Goal: Task Accomplishment & Management: Manage account settings

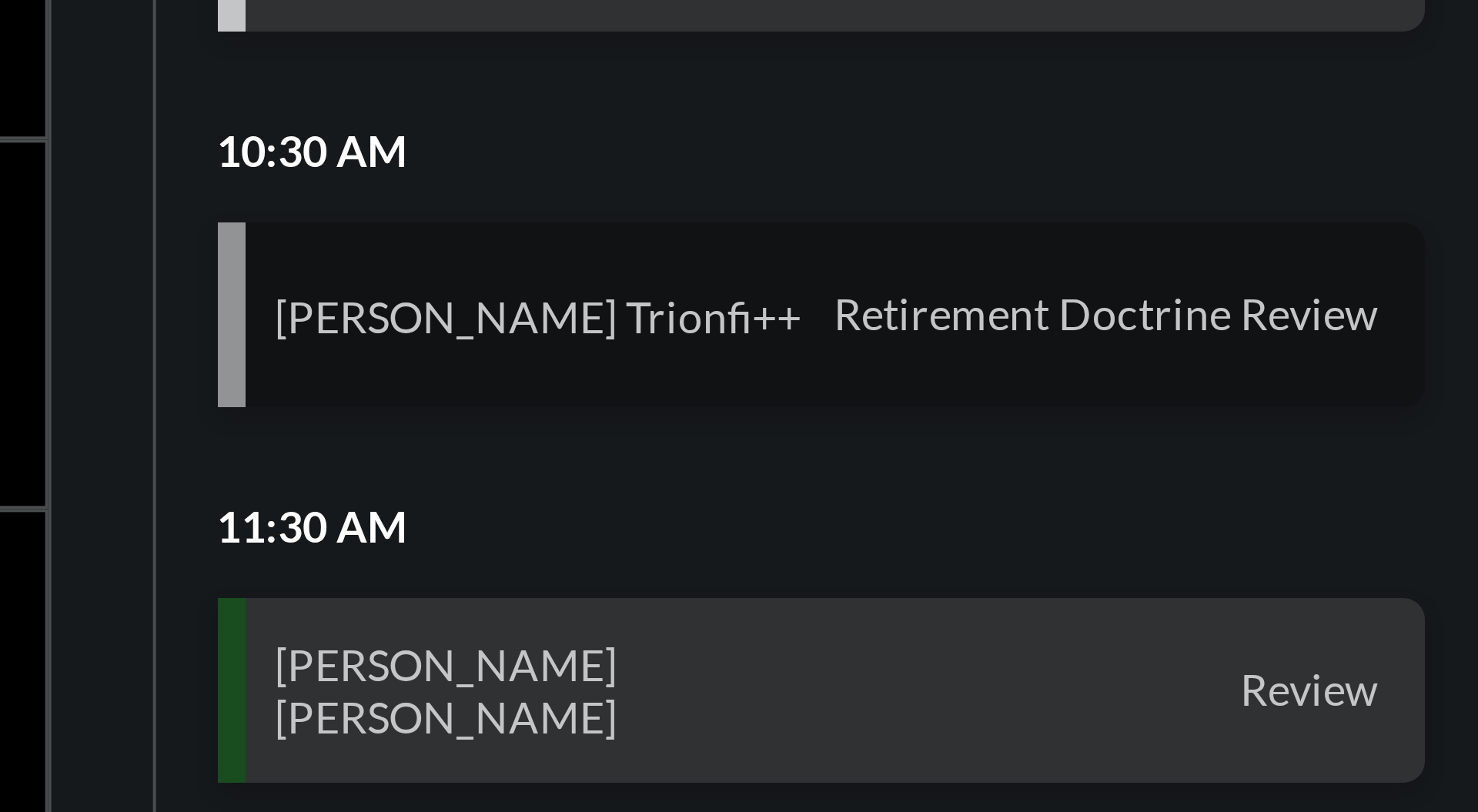
click at [1393, 377] on span "Retirement Doctrine Review" at bounding box center [1375, 377] width 144 height 14
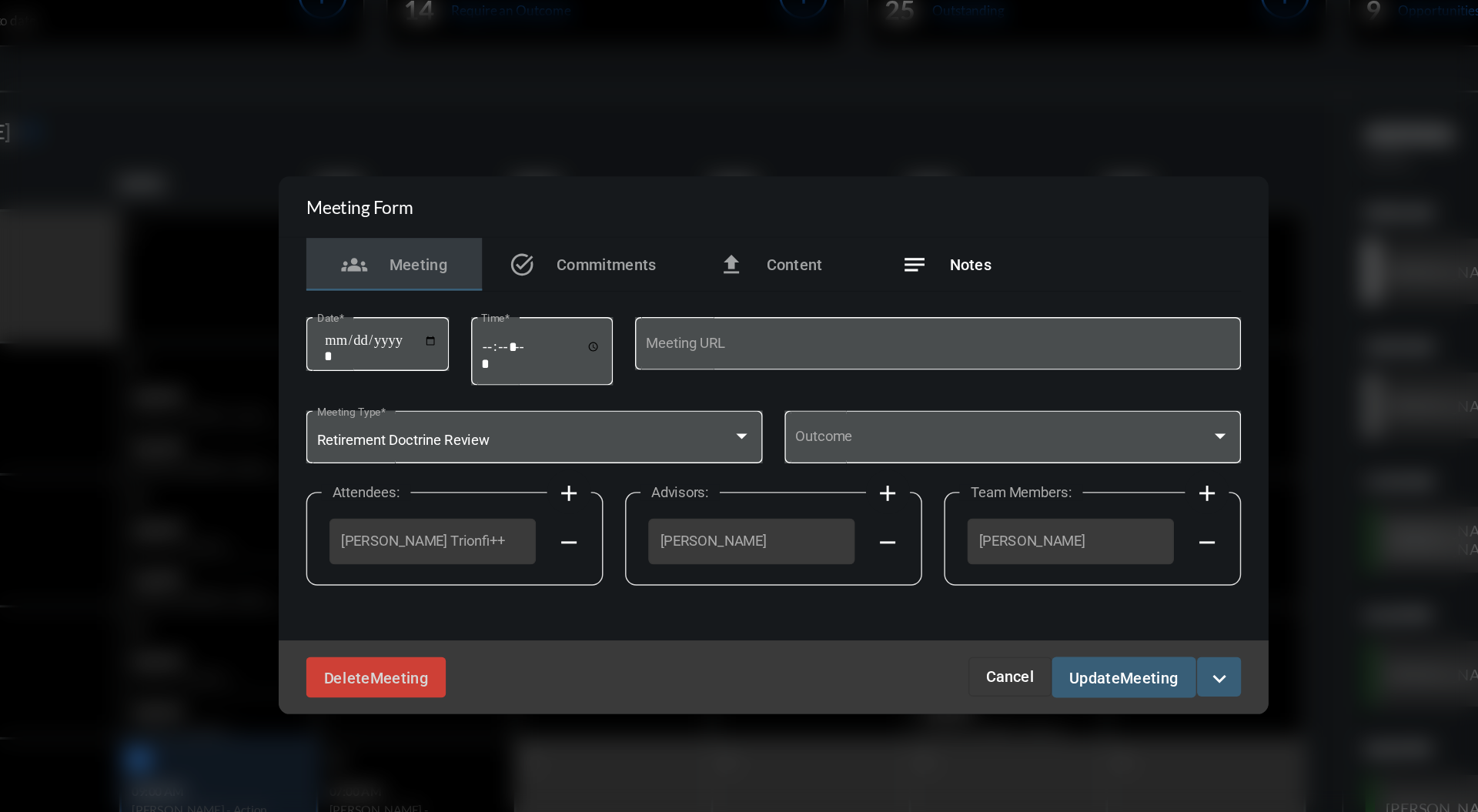
click at [868, 280] on span "Notes" at bounding box center [877, 279] width 29 height 12
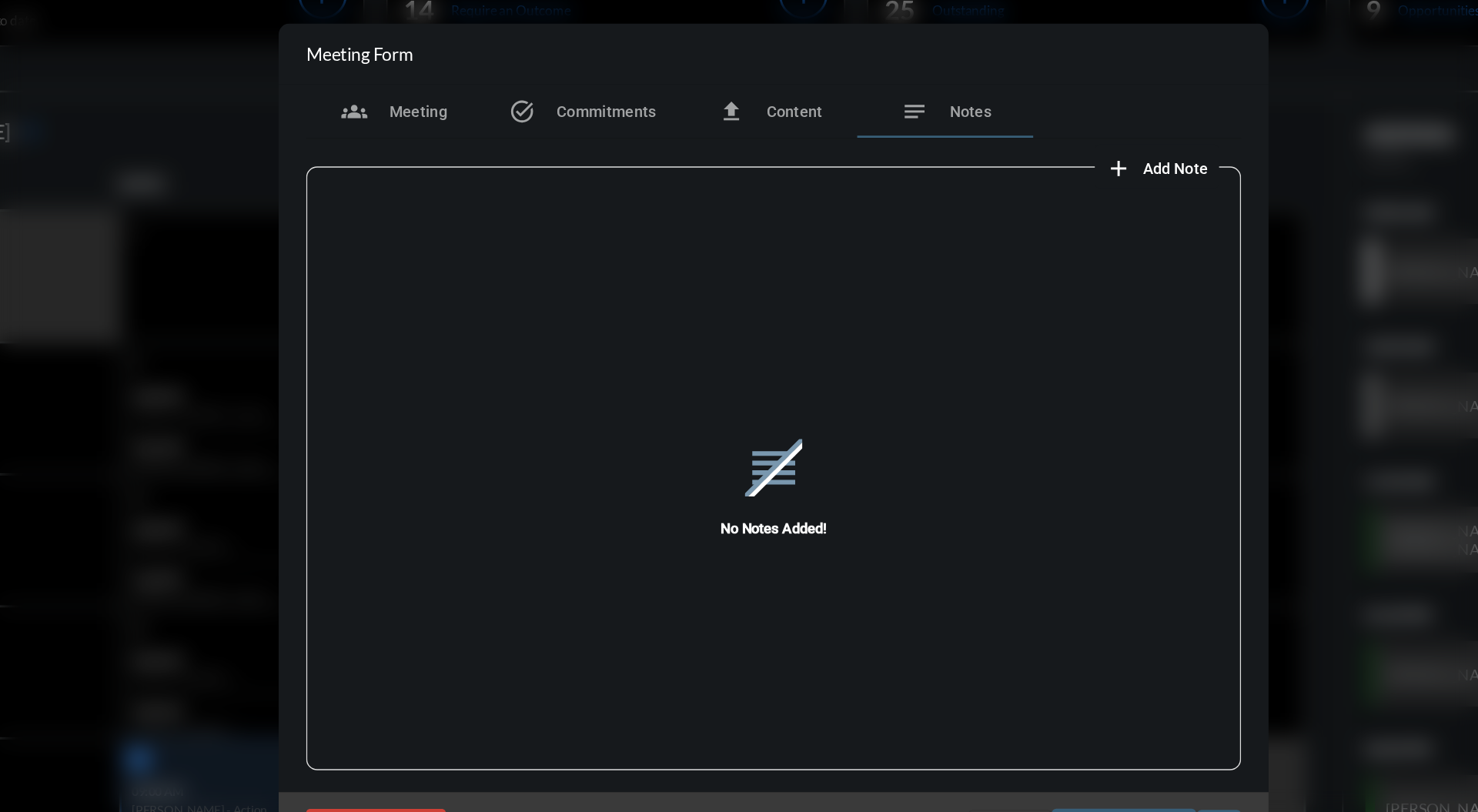
click at [1004, 206] on span "Add Note" at bounding box center [1020, 212] width 46 height 12
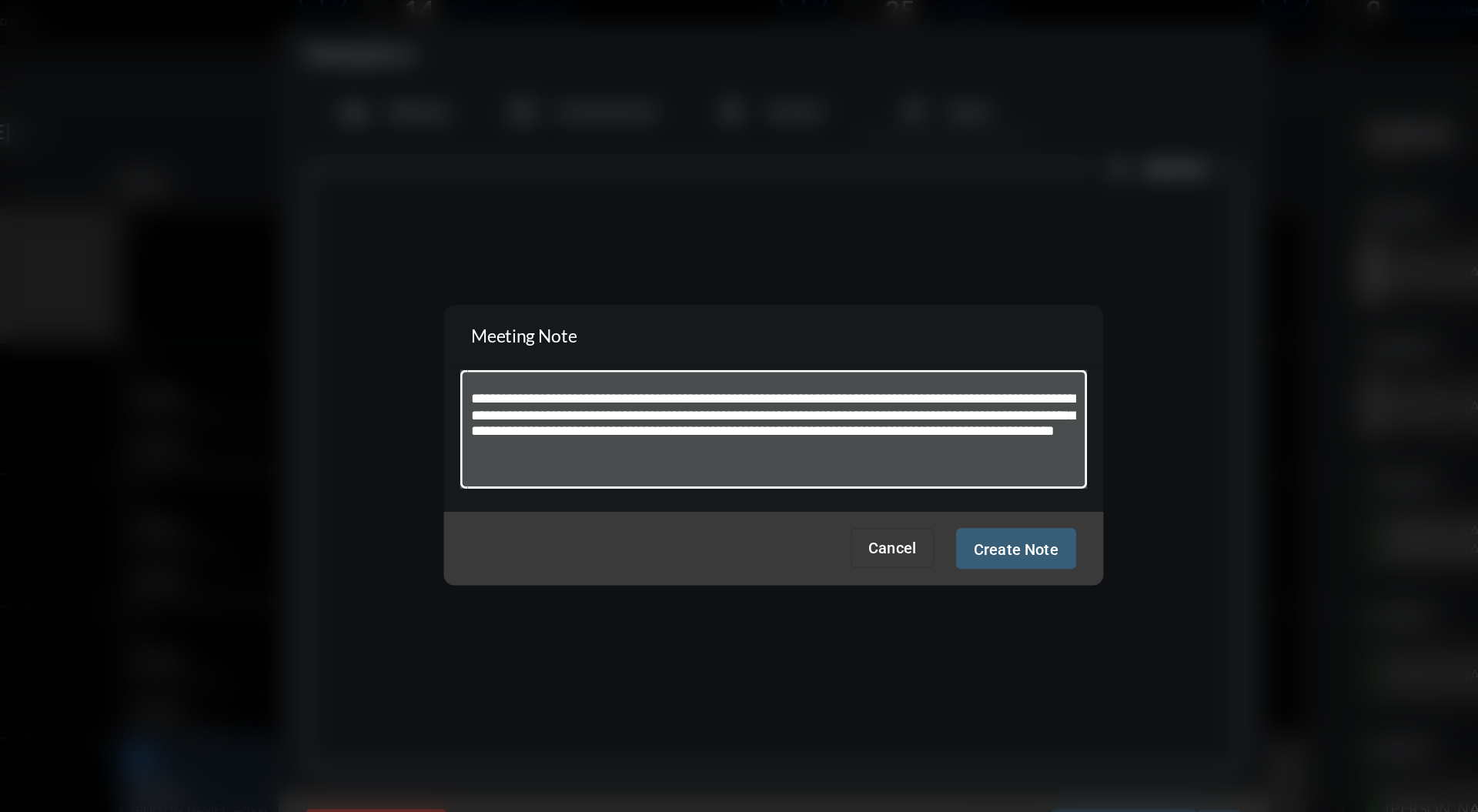
type textarea "**********"
click at [918, 477] on span "Create Note" at bounding box center [909, 478] width 60 height 12
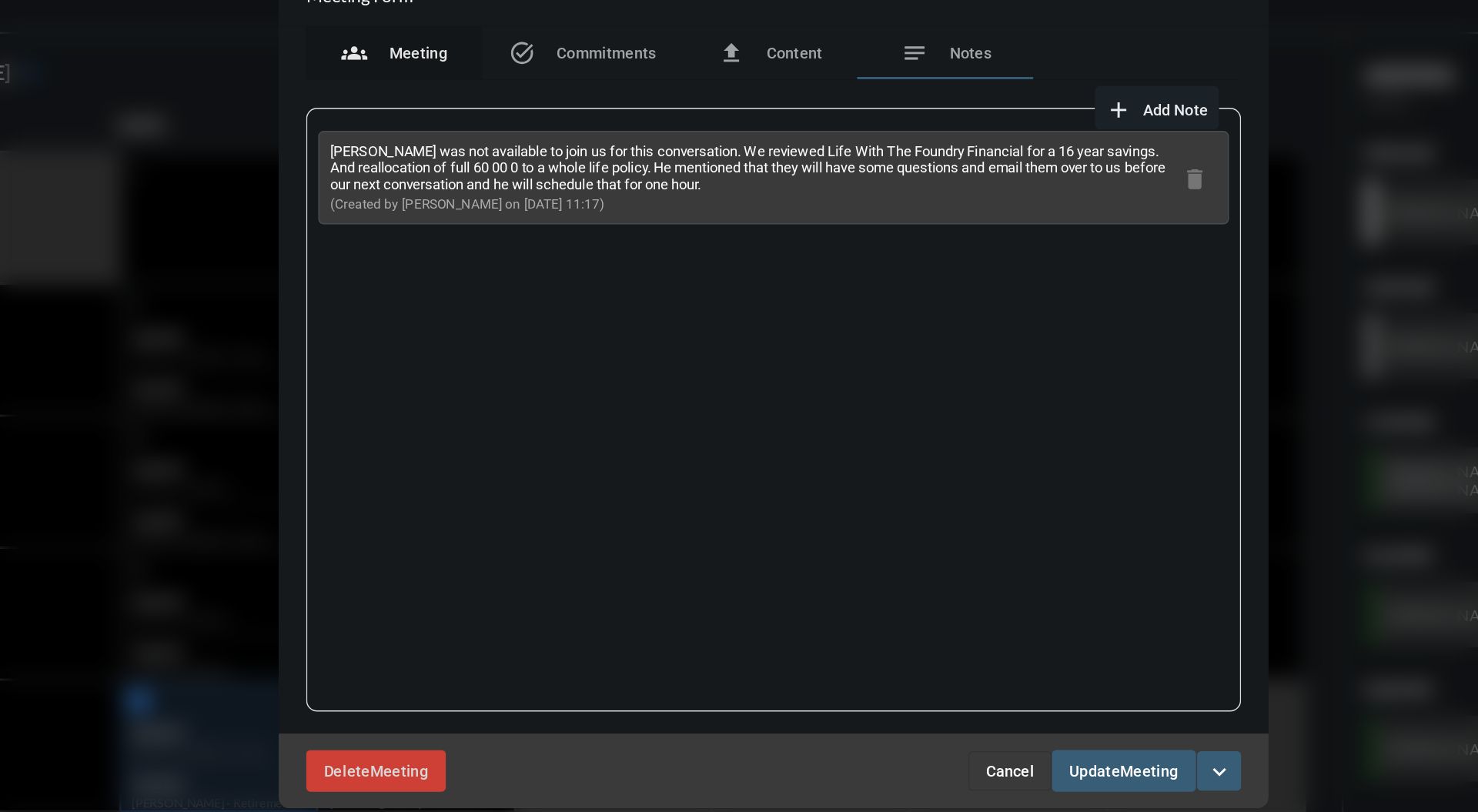
click at [514, 174] on div "groups Meeting" at bounding box center [473, 172] width 123 height 37
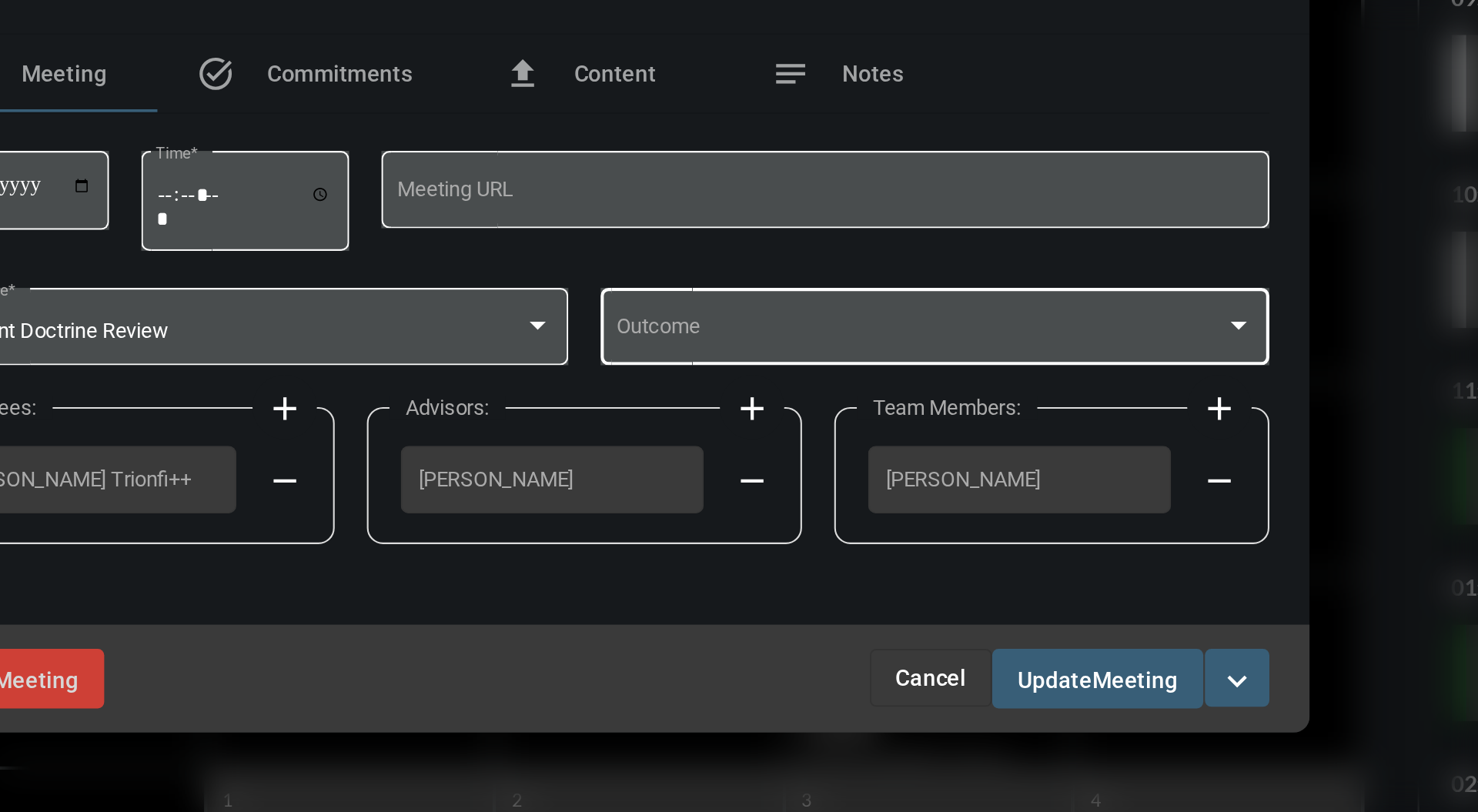
click at [977, 398] on span at bounding box center [900, 403] width 291 height 11
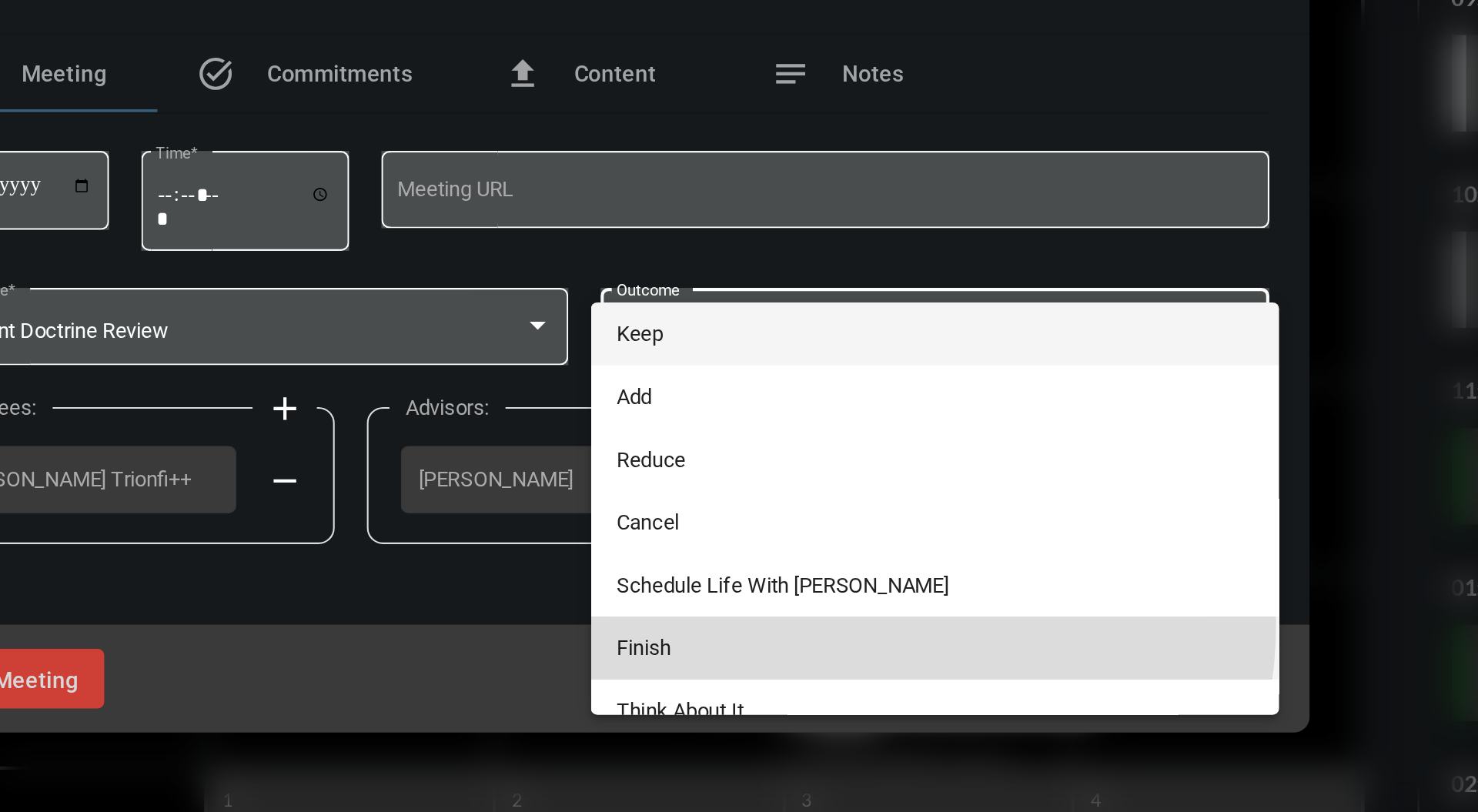
click at [864, 541] on span "Finish" at bounding box center [907, 554] width 305 height 30
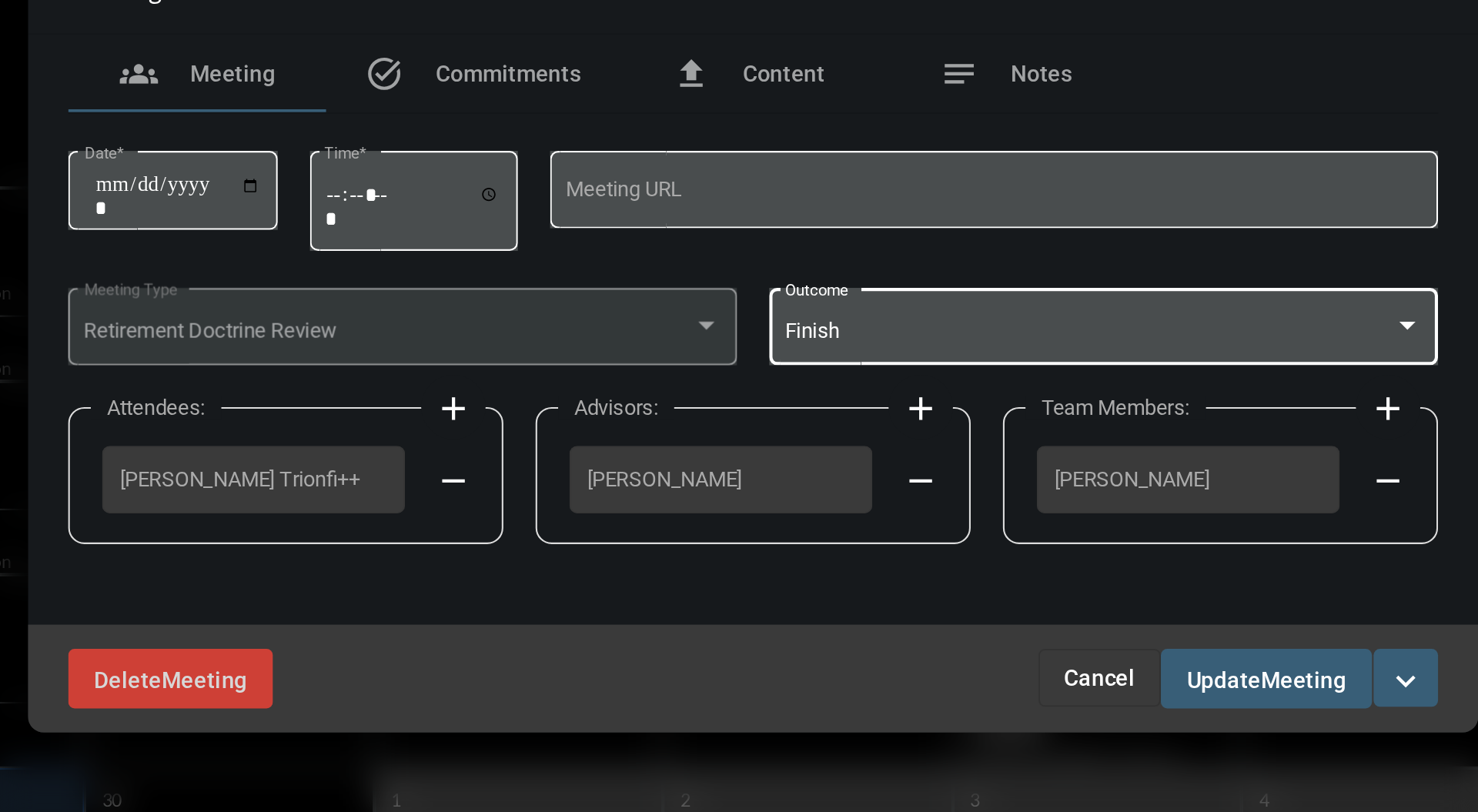
click at [886, 399] on div "Finish" at bounding box center [900, 403] width 291 height 11
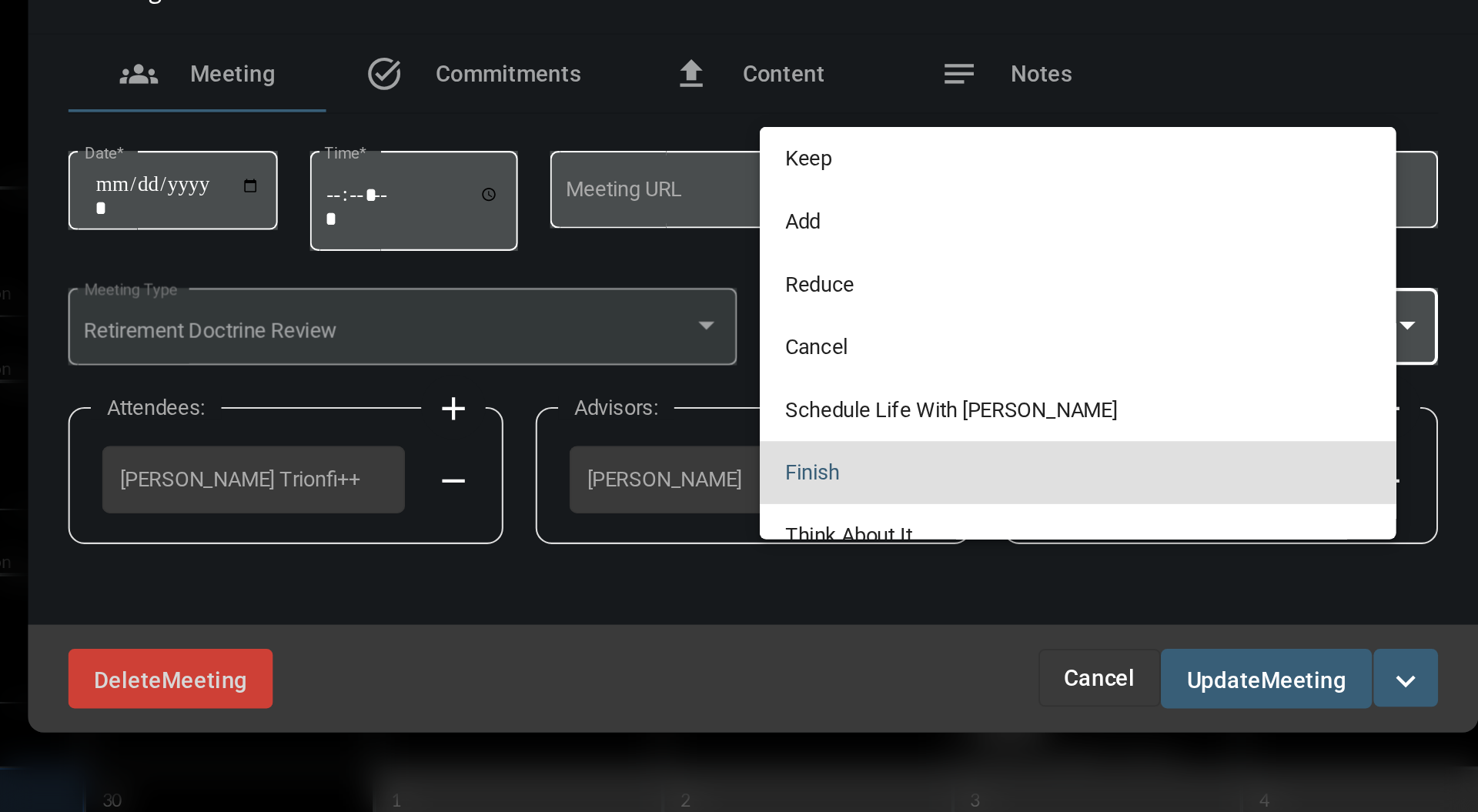
scroll to position [66, 0]
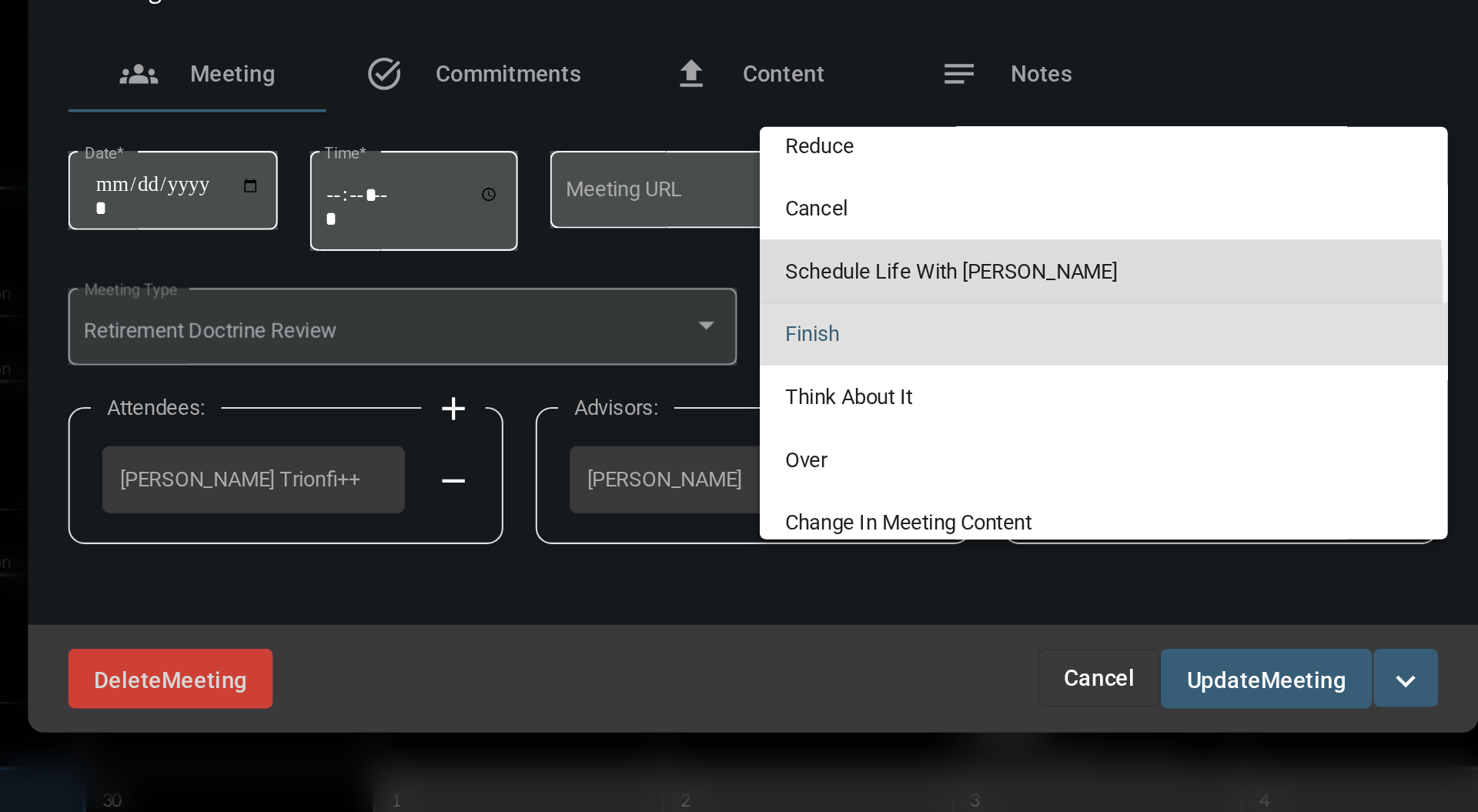
click at [860, 378] on span "Schedule Life With [PERSON_NAME]" at bounding box center [907, 373] width 305 height 30
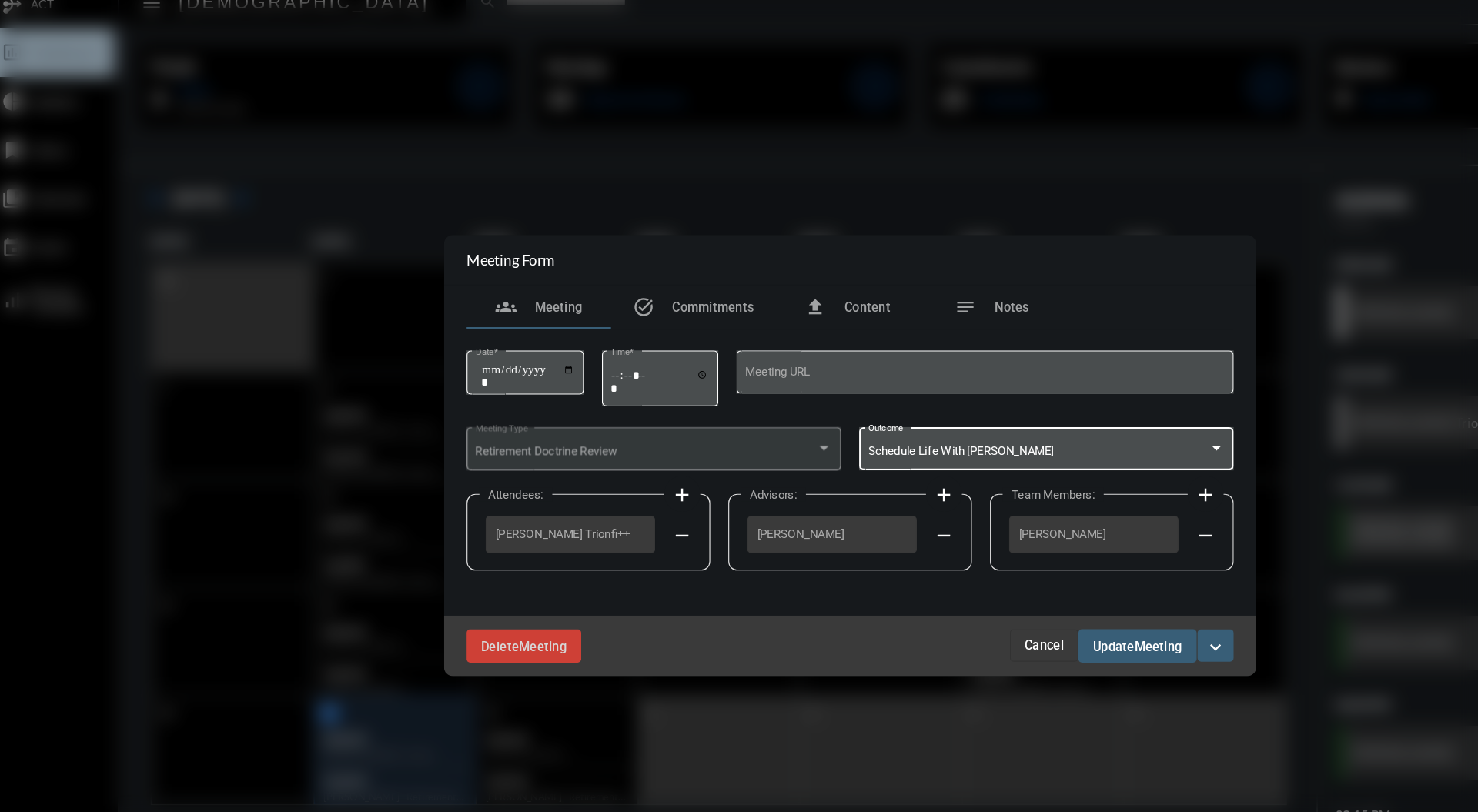
click at [1016, 573] on span "Meeting" at bounding box center [1002, 568] width 41 height 12
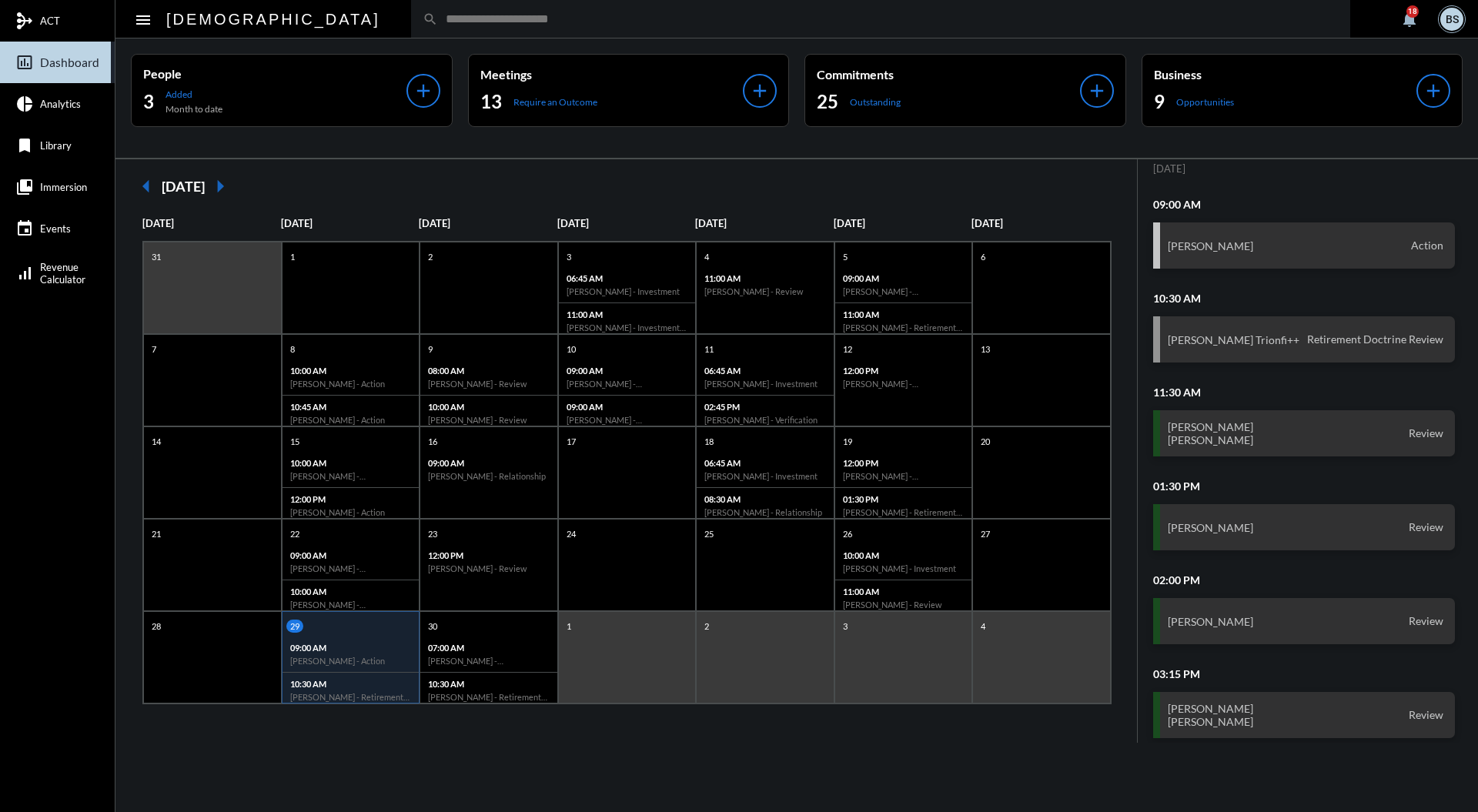
scroll to position [35, 0]
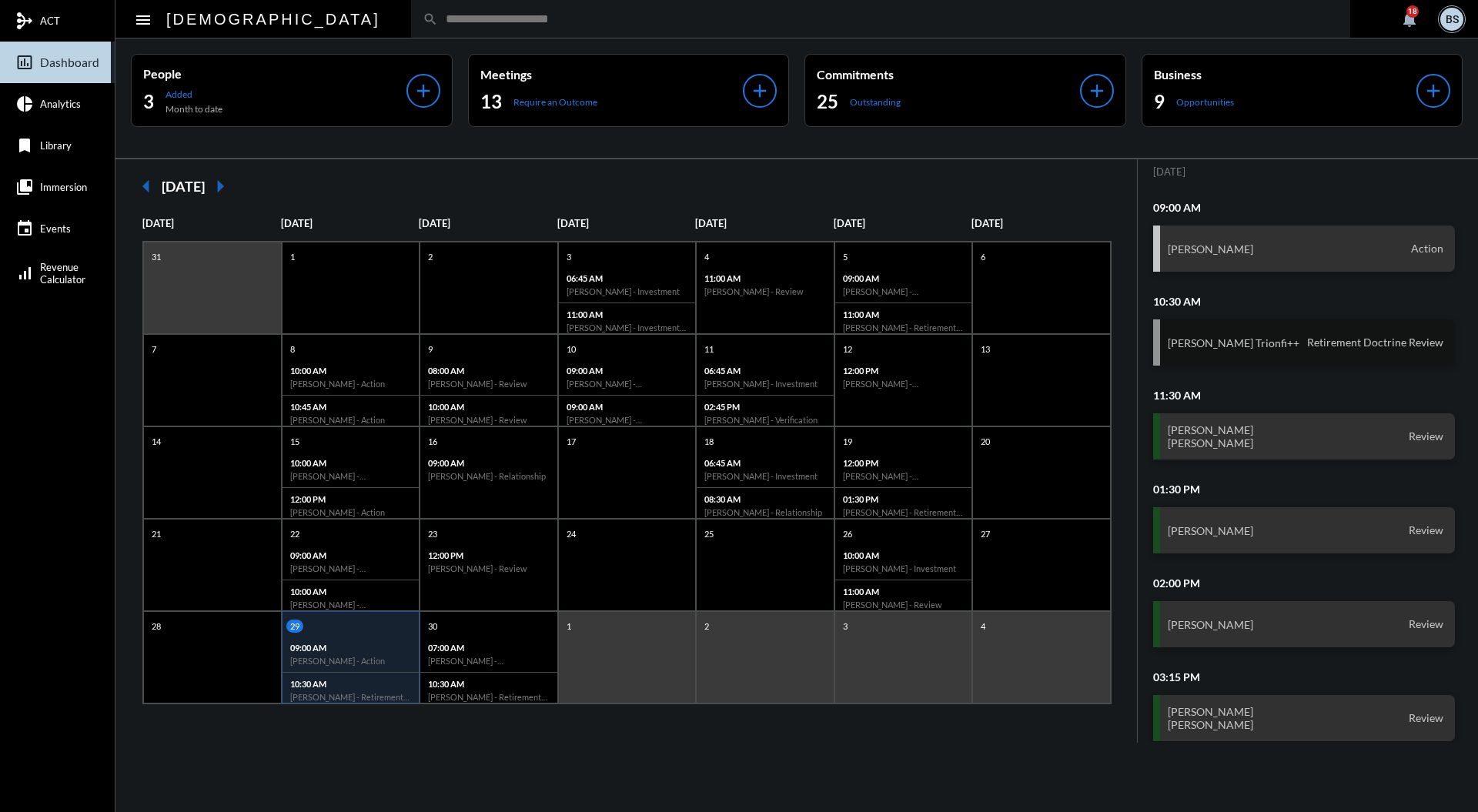
click at [1297, 320] on div "[PERSON_NAME] Trionfi++ Retirement Doctrine Review" at bounding box center [1304, 342] width 303 height 46
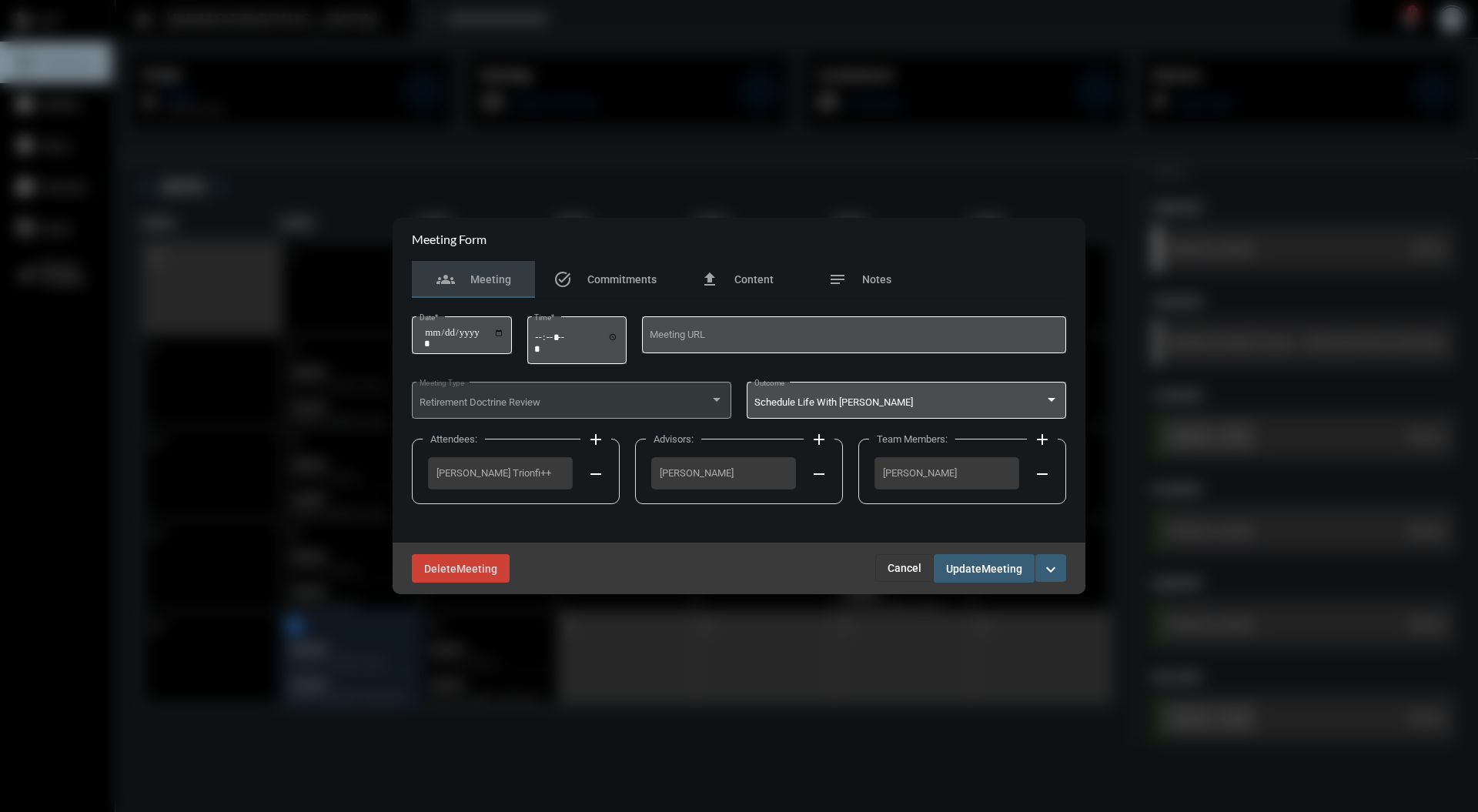
click at [904, 567] on span "Cancel" at bounding box center [905, 567] width 34 height 12
